Goal: Transaction & Acquisition: Book appointment/travel/reservation

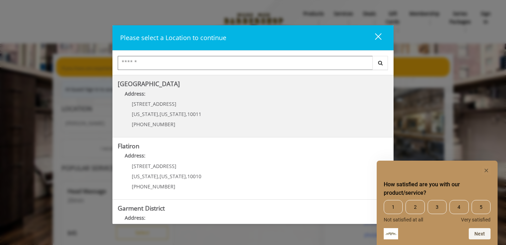
scroll to position [124, 0]
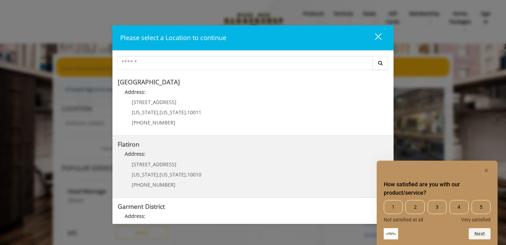
click at [227, 164] on "Flatiron Address: [STREET_ADDRESS][US_STATE][US_STATE] (917) 475-1765" at bounding box center [253, 166] width 270 height 51
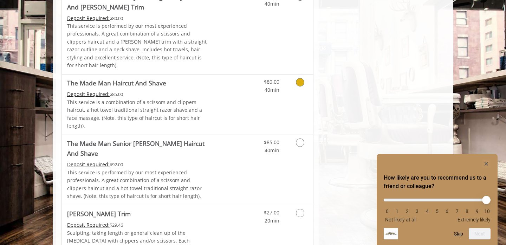
scroll to position [647, 0]
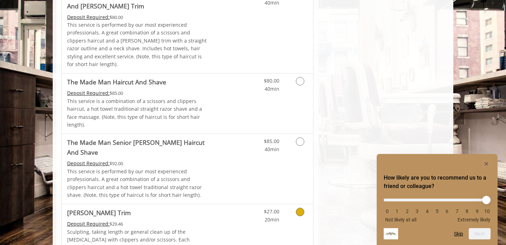
click at [293, 204] on link "Grooming services" at bounding box center [299, 213] width 18 height 19
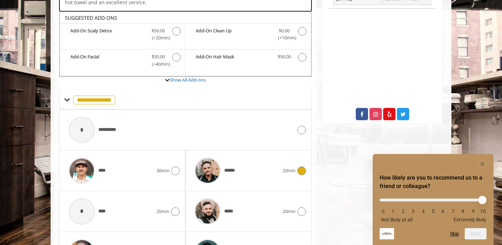
scroll to position [231, 0]
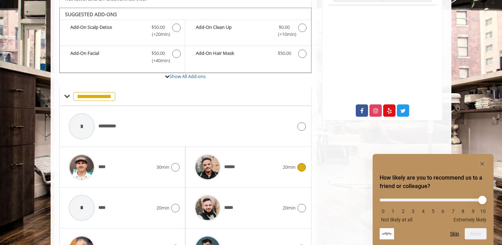
click at [301, 164] on div "****** 20min" at bounding box center [248, 166] width 115 height 33
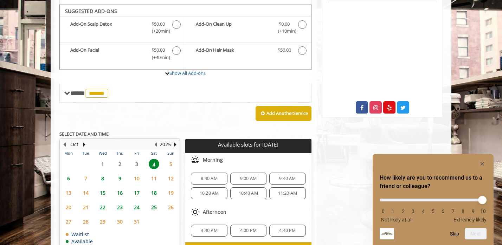
scroll to position [231, 0]
